Goal: Information Seeking & Learning: Learn about a topic

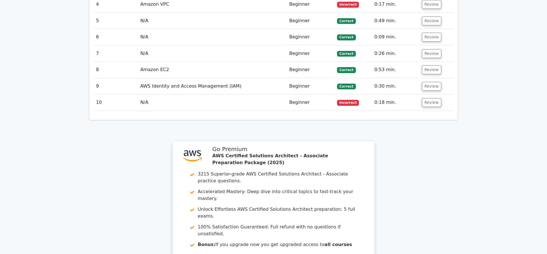
scroll to position [755, 0]
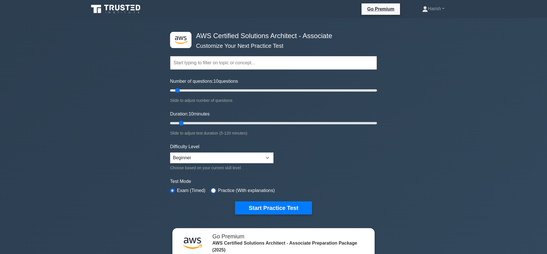
click at [213, 189] on input "radio" at bounding box center [213, 191] width 5 height 5
radio input "true"
click at [298, 206] on button "Start Practice Test" at bounding box center [273, 208] width 77 height 13
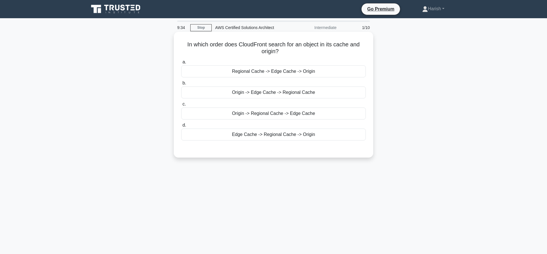
click at [270, 114] on div "Origin -> Regional Cache -> Edge Cache" at bounding box center [273, 114] width 185 height 12
click at [181, 106] on input "c. Origin -> Regional Cache -> Edge Cache" at bounding box center [181, 105] width 0 height 4
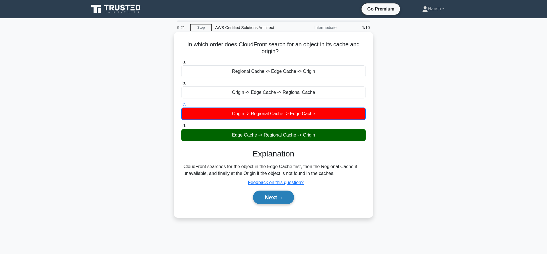
click at [270, 199] on button "Next" at bounding box center [273, 198] width 41 height 14
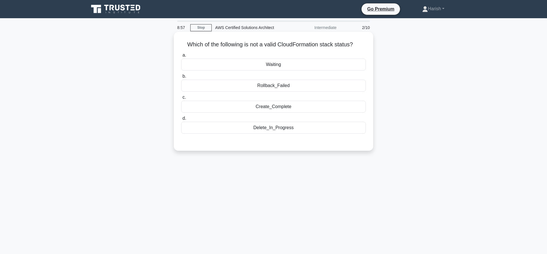
click at [294, 87] on div "Rollback_Failed" at bounding box center [273, 86] width 185 height 12
click at [181, 78] on input "b. Rollback_Failed" at bounding box center [181, 77] width 0 height 4
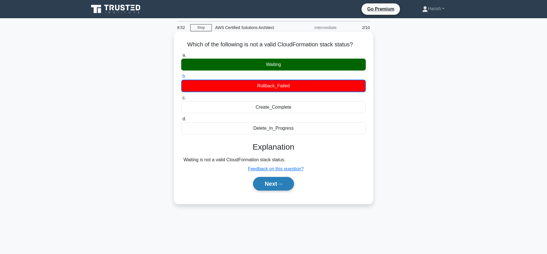
click at [277, 187] on button "Next" at bounding box center [273, 184] width 41 height 14
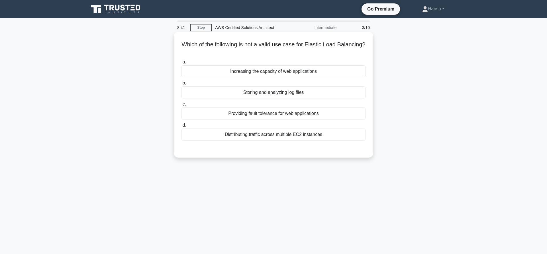
click at [327, 93] on div "Storing and analyzing log files" at bounding box center [273, 93] width 185 height 12
click at [181, 85] on input "b. Storing and analyzing log files" at bounding box center [181, 83] width 0 height 4
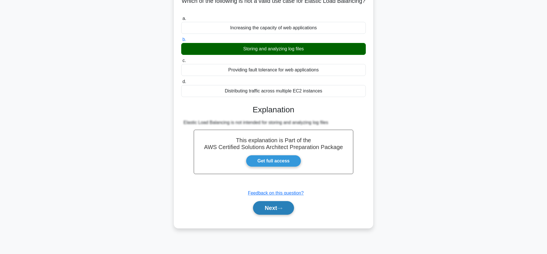
scroll to position [53, 0]
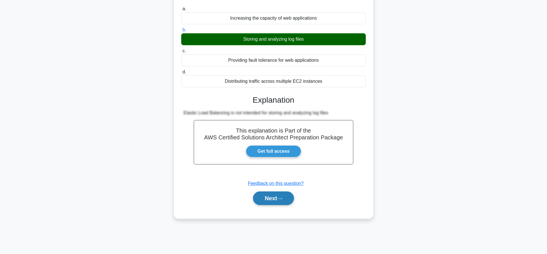
click at [277, 196] on button "Next" at bounding box center [273, 199] width 41 height 14
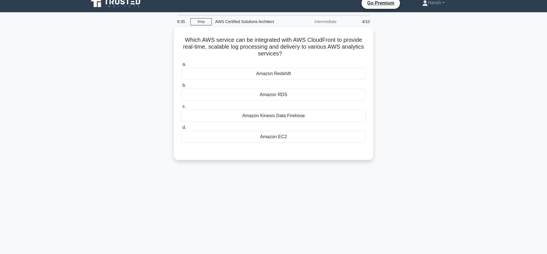
scroll to position [0, 0]
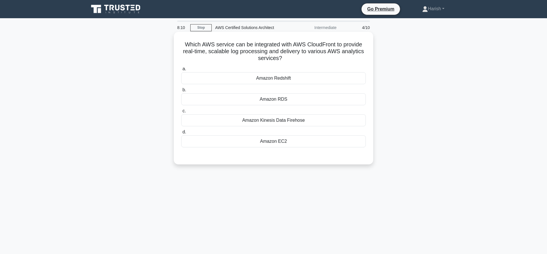
click at [304, 120] on div "Amazon Kinesis Data Firehose" at bounding box center [273, 120] width 185 height 12
click at [181, 113] on input "c. Amazon Kinesis Data Firehose" at bounding box center [181, 111] width 0 height 4
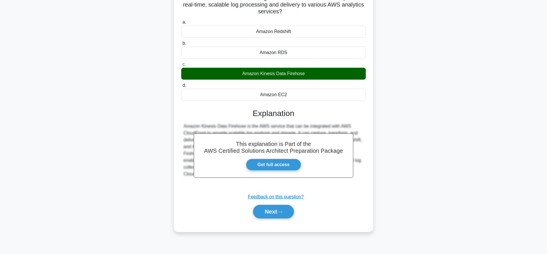
scroll to position [53, 0]
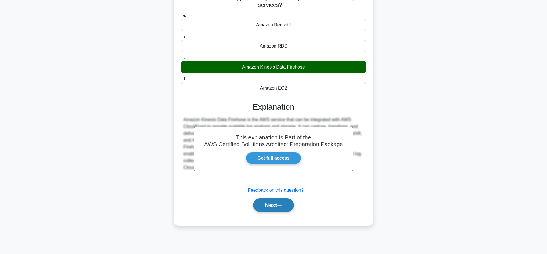
click at [271, 205] on button "Next" at bounding box center [273, 206] width 41 height 14
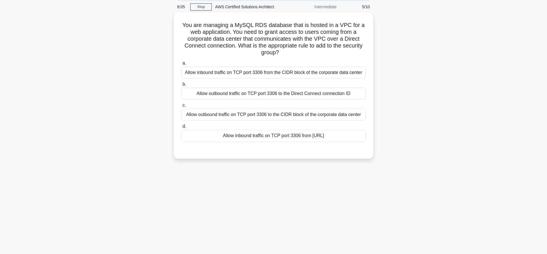
scroll to position [0, 0]
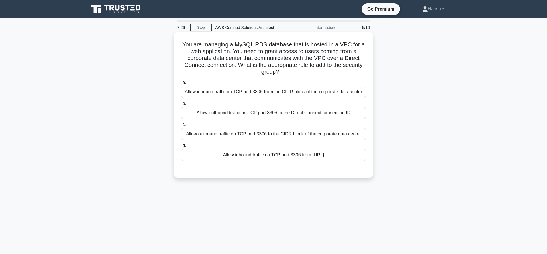
click at [278, 93] on div "Allow inbound traffic on TCP port 3306 from the CIDR block of the corporate dat…" at bounding box center [273, 92] width 185 height 12
click at [181, 85] on input "a. Allow inbound traffic on TCP port 3306 from the CIDR block of the corporate …" at bounding box center [181, 83] width 0 height 4
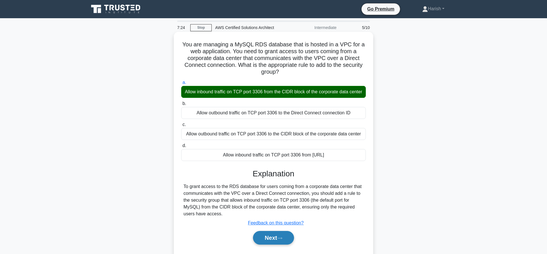
click at [258, 238] on button "Next" at bounding box center [273, 238] width 41 height 14
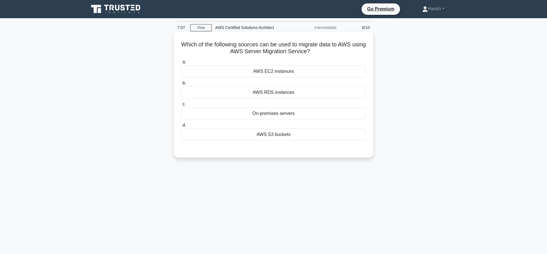
click at [312, 73] on div "AWS EC2 instances" at bounding box center [273, 72] width 185 height 12
click at [181, 64] on input "a. AWS EC2 instances" at bounding box center [181, 62] width 0 height 4
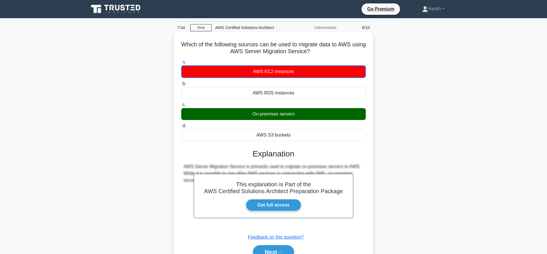
click at [294, 115] on div "On-premises servers" at bounding box center [273, 114] width 185 height 12
click at [181, 107] on input "c. On-premises servers" at bounding box center [181, 105] width 0 height 4
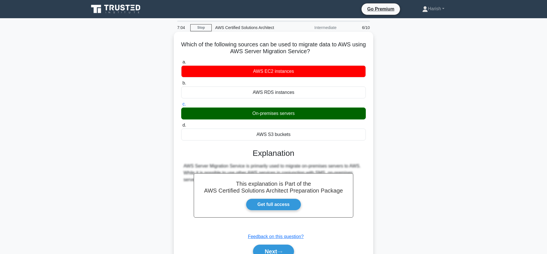
click at [294, 114] on div "On-premises servers" at bounding box center [273, 114] width 185 height 12
click at [181, 106] on input "c. On-premises servers" at bounding box center [181, 105] width 0 height 4
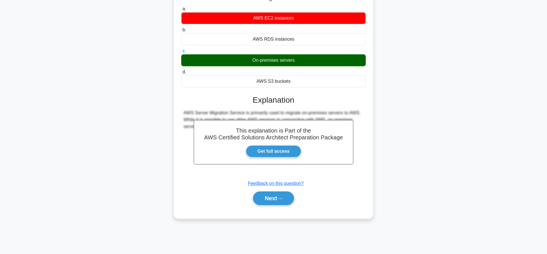
click at [271, 109] on div "This explanation is Part of the AWS Certified Solutions Architect Preparation P…" at bounding box center [273, 148] width 185 height 119
click at [279, 200] on button "Next" at bounding box center [273, 199] width 41 height 14
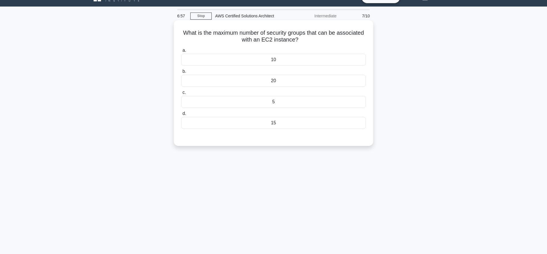
scroll to position [0, 0]
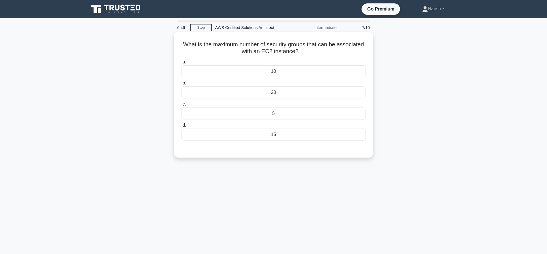
click at [274, 70] on div "10" at bounding box center [273, 72] width 185 height 12
click at [181, 64] on input "a. 10" at bounding box center [181, 62] width 0 height 4
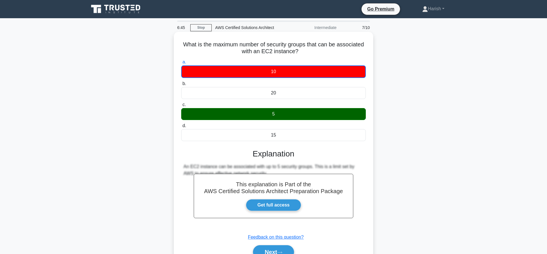
click at [275, 113] on div "5" at bounding box center [273, 114] width 185 height 12
click at [181, 107] on input "c. 5" at bounding box center [181, 105] width 0 height 4
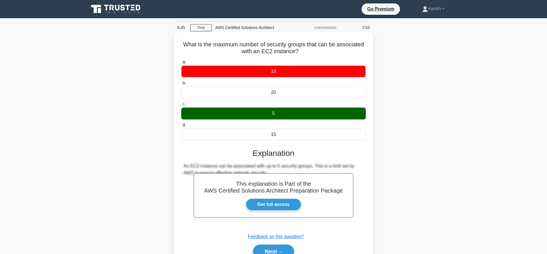
click at [275, 113] on div "5" at bounding box center [273, 114] width 185 height 12
click at [181, 106] on input "c. 5" at bounding box center [181, 105] width 0 height 4
click at [275, 113] on div "5" at bounding box center [273, 114] width 185 height 12
click at [181, 106] on input "c. 5" at bounding box center [181, 105] width 0 height 4
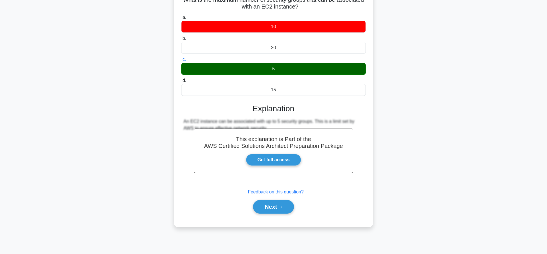
scroll to position [53, 0]
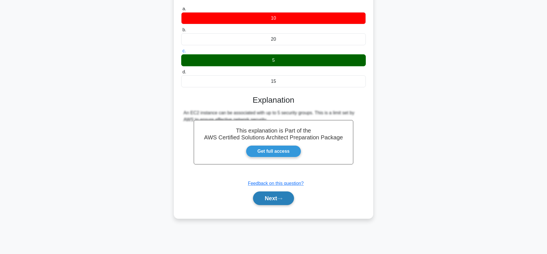
click at [280, 201] on icon at bounding box center [279, 198] width 5 height 3
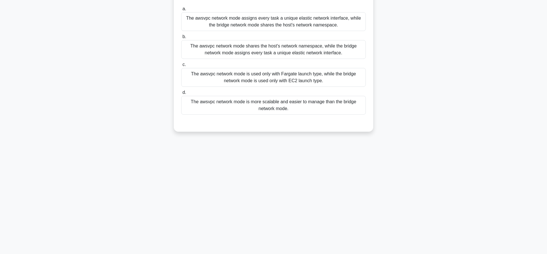
scroll to position [0, 0]
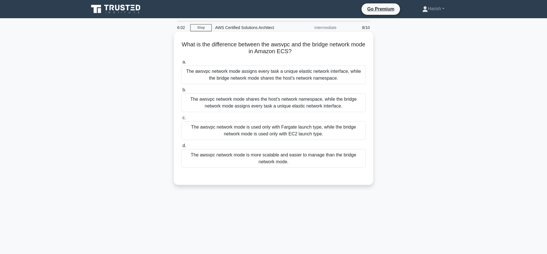
click at [315, 103] on div "The awsvpc network mode shares the host's network namespace, while the bridge n…" at bounding box center [273, 102] width 185 height 19
click at [181, 92] on input "b. The awsvpc network mode shares the host's network namespace, while the bridg…" at bounding box center [181, 90] width 0 height 4
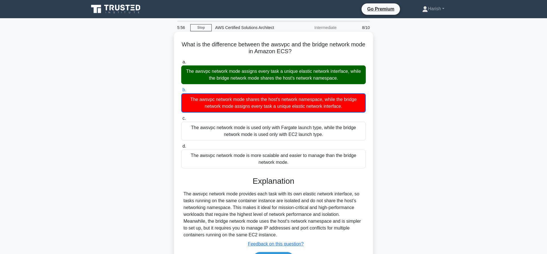
drag, startPoint x: 231, startPoint y: 70, endPoint x: 343, endPoint y: 73, distance: 111.7
click at [343, 73] on div "The awsvpc network mode assigns every task a unique elastic network interface, …" at bounding box center [273, 75] width 185 height 19
click at [337, 79] on div "The awsvpc network mode assigns every task a unique elastic network interface, …" at bounding box center [273, 75] width 185 height 19
click at [181, 64] on input "a. The awsvpc network mode assigns every task a unique elastic network interfac…" at bounding box center [181, 62] width 0 height 4
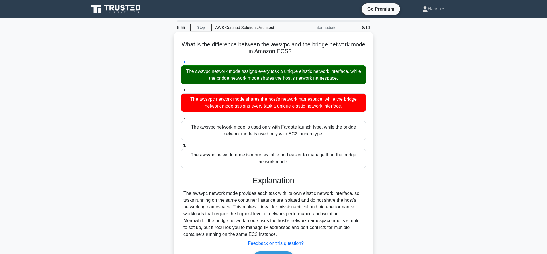
click at [337, 79] on div "The awsvpc network mode assigns every task a unique elastic network interface, …" at bounding box center [273, 75] width 185 height 19
click at [181, 64] on input "a. The awsvpc network mode assigns every task a unique elastic network interfac…" at bounding box center [181, 62] width 0 height 4
click at [337, 79] on div "The awsvpc network mode assigns every task a unique elastic network interface, …" at bounding box center [273, 75] width 185 height 19
click at [181, 64] on input "a. The awsvpc network mode assigns every task a unique elastic network interfac…" at bounding box center [181, 62] width 0 height 4
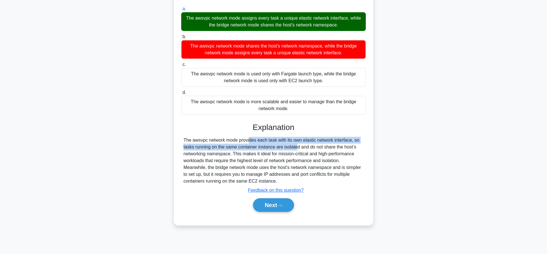
drag, startPoint x: 210, startPoint y: 143, endPoint x: 264, endPoint y: 145, distance: 54.1
click at [264, 145] on div "The awsvpc network mode provides each task with its own elastic network interfa…" at bounding box center [273, 161] width 180 height 48
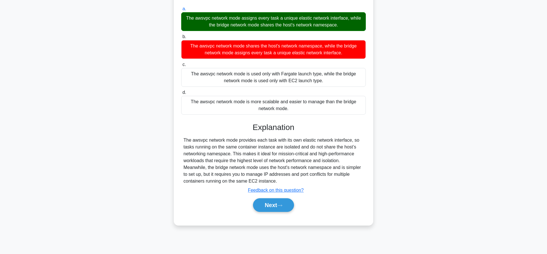
click at [273, 157] on div "The awsvpc network mode provides each task with its own elastic network interfa…" at bounding box center [273, 161] width 180 height 48
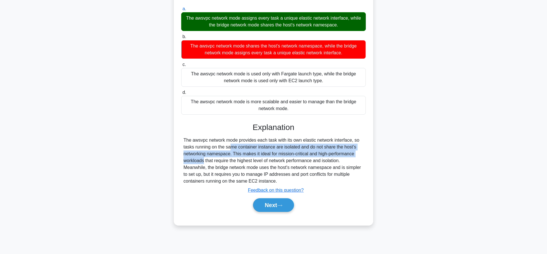
drag, startPoint x: 195, startPoint y: 150, endPoint x: 337, endPoint y: 154, distance: 142.2
click at [337, 154] on div "The awsvpc network mode provides each task with its own elastic network interfa…" at bounding box center [273, 161] width 180 height 48
click at [333, 154] on div "The awsvpc network mode provides each task with its own elastic network interfa…" at bounding box center [273, 161] width 180 height 48
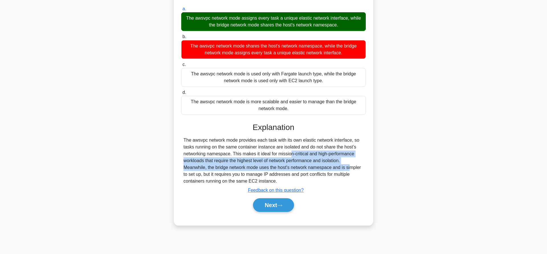
drag, startPoint x: 257, startPoint y: 156, endPoint x: 314, endPoint y: 165, distance: 56.9
click at [314, 165] on div "The awsvpc network mode provides each task with its own elastic network interfa…" at bounding box center [273, 161] width 180 height 48
click at [277, 206] on button "Next" at bounding box center [273, 206] width 41 height 14
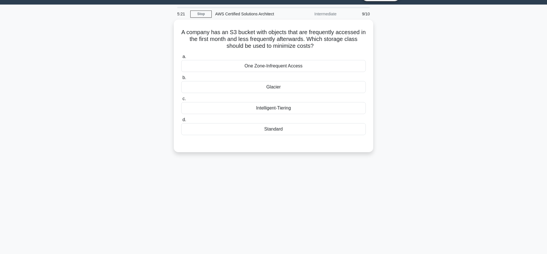
scroll to position [0, 0]
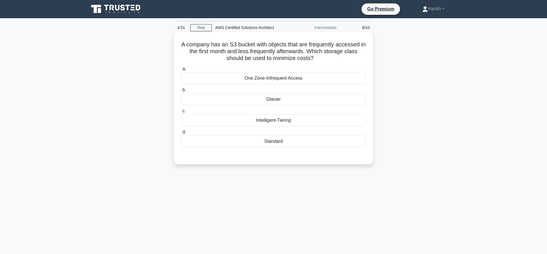
click at [319, 121] on div "Intelligent-Tiering" at bounding box center [273, 120] width 185 height 12
click at [181, 113] on input "c. Intelligent-Tiering" at bounding box center [181, 111] width 0 height 4
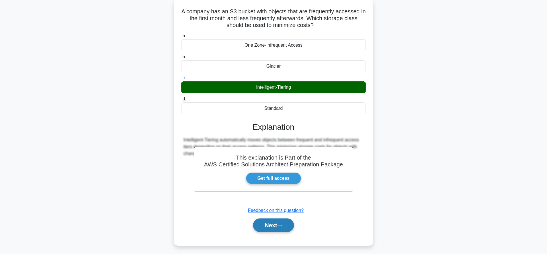
scroll to position [53, 0]
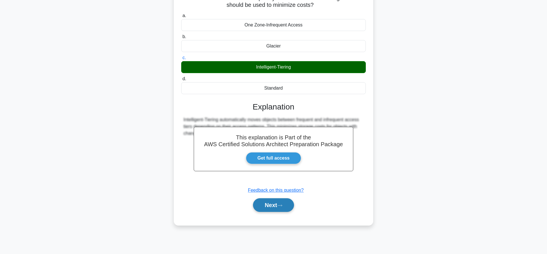
click at [279, 209] on button "Next" at bounding box center [273, 206] width 41 height 14
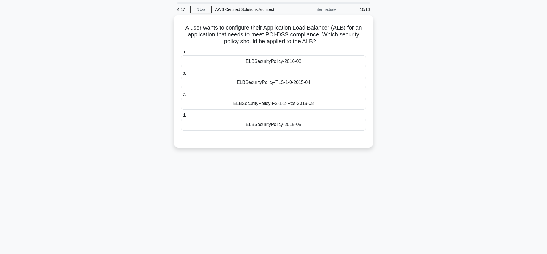
scroll to position [0, 0]
